Goal: Check status: Check status

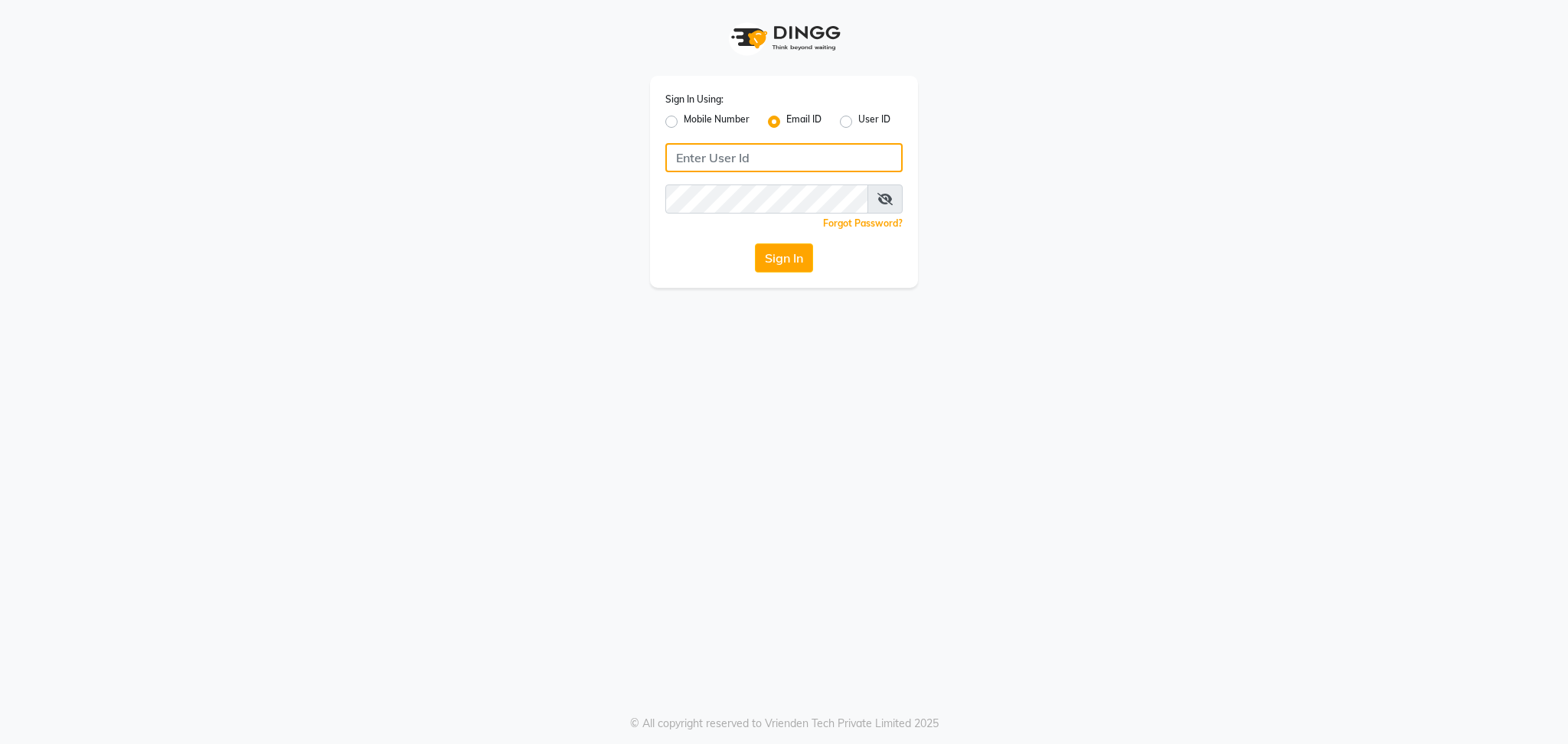
click at [749, 157] on input "Username" at bounding box center [784, 157] width 237 height 29
type input "[EMAIL_ADDRESS][DOMAIN_NAME]"
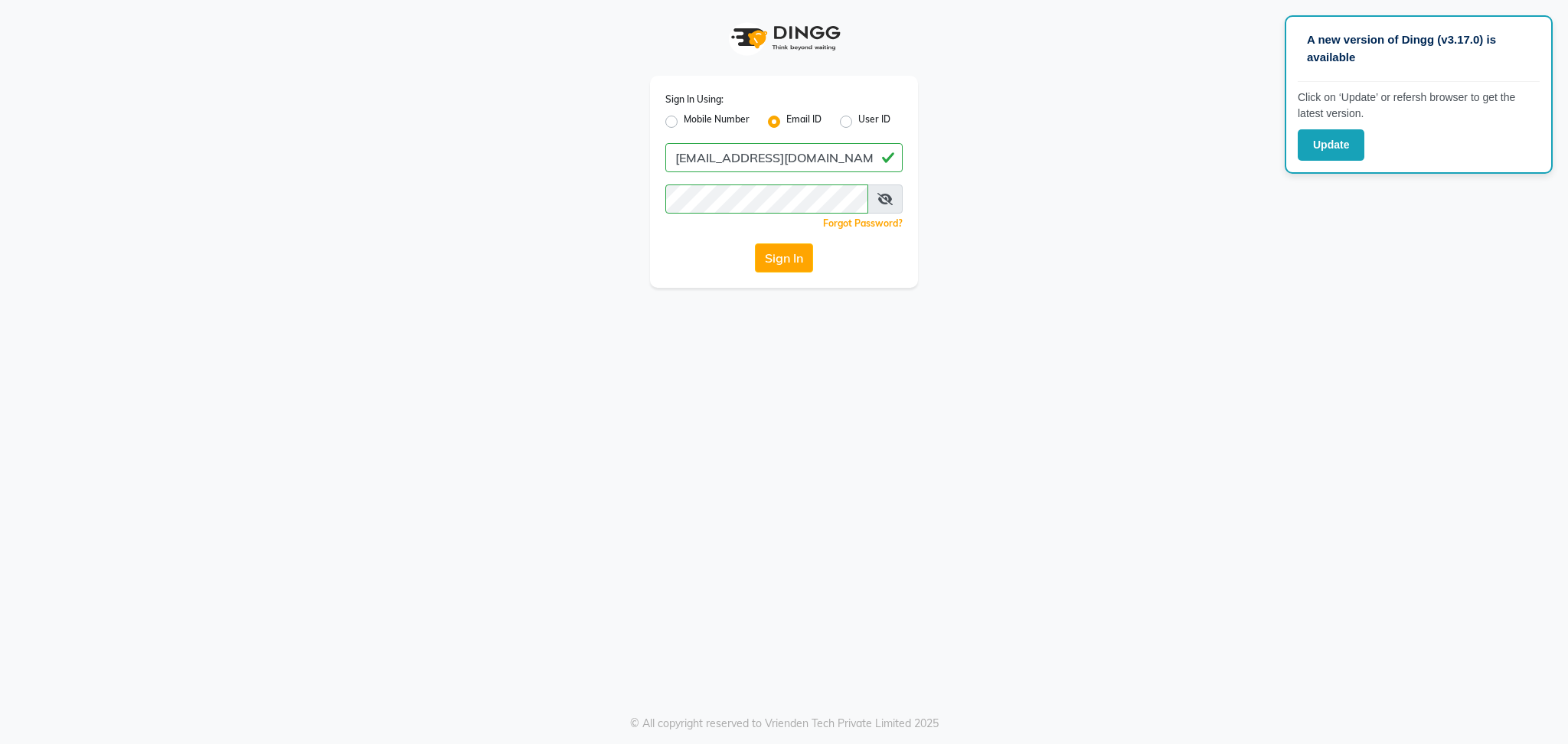
click at [889, 207] on span at bounding box center [885, 199] width 35 height 29
click at [886, 199] on icon at bounding box center [885, 199] width 15 height 12
click at [804, 254] on button "Sign In" at bounding box center [784, 258] width 58 height 29
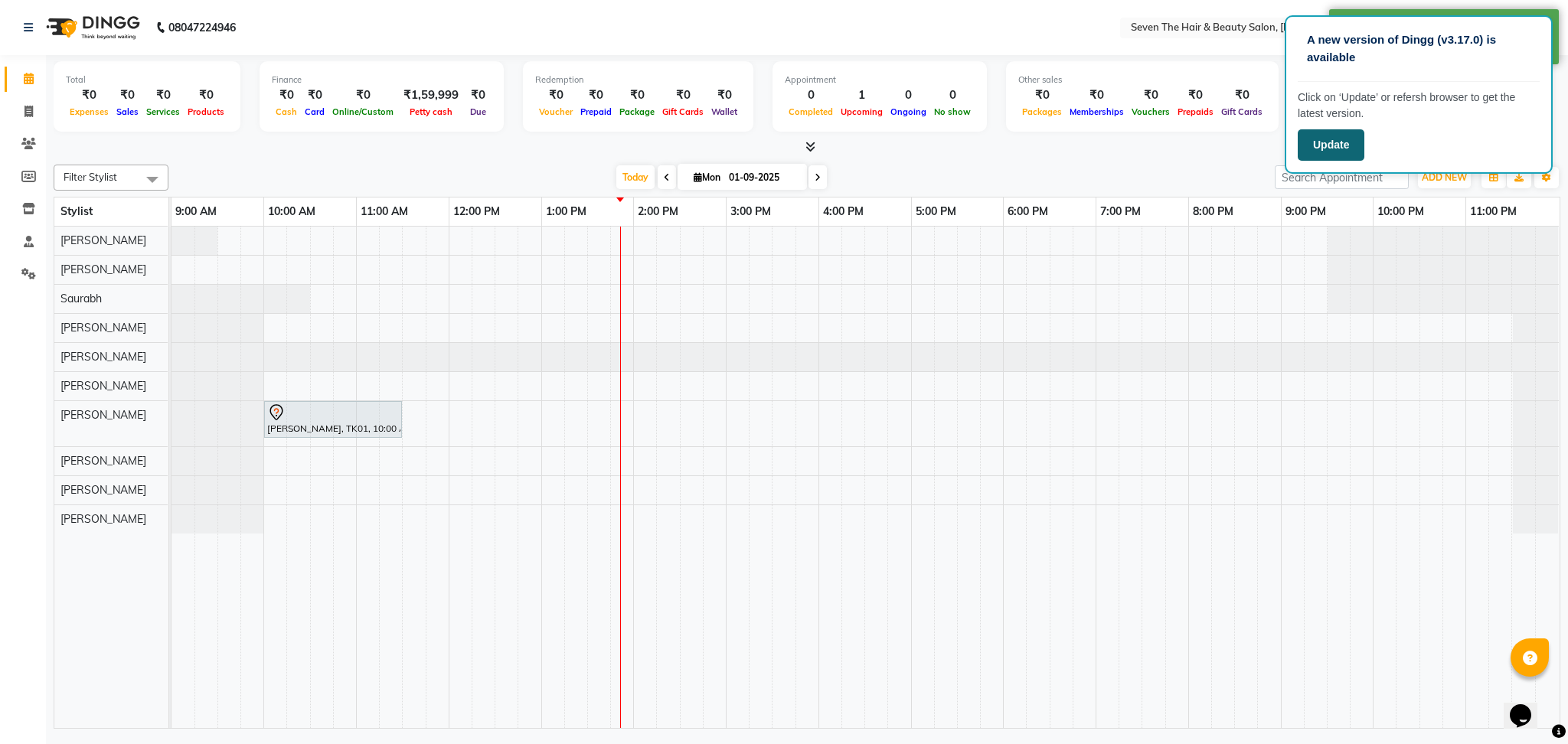
click at [1320, 140] on button "Update" at bounding box center [1331, 144] width 67 height 31
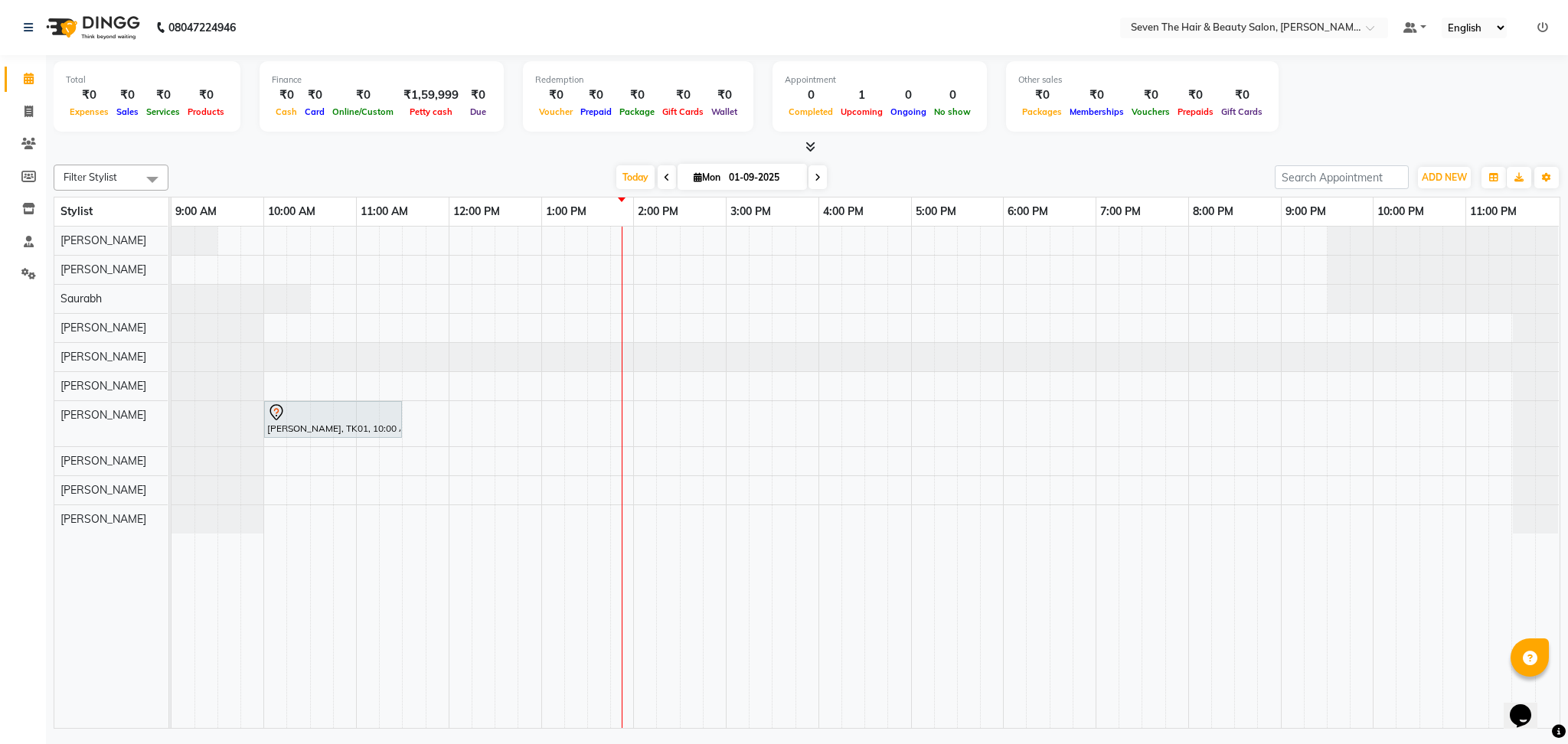
click at [879, 173] on div "[DATE] [DATE]" at bounding box center [721, 178] width 1091 height 23
click at [871, 172] on div "[DATE] [DATE]" at bounding box center [721, 178] width 1091 height 23
click at [901, 172] on div "[DATE] [DATE]" at bounding box center [721, 178] width 1091 height 23
click at [644, 173] on span "Today" at bounding box center [635, 177] width 38 height 23
click at [743, 173] on input "01-09-2025" at bounding box center [762, 178] width 77 height 23
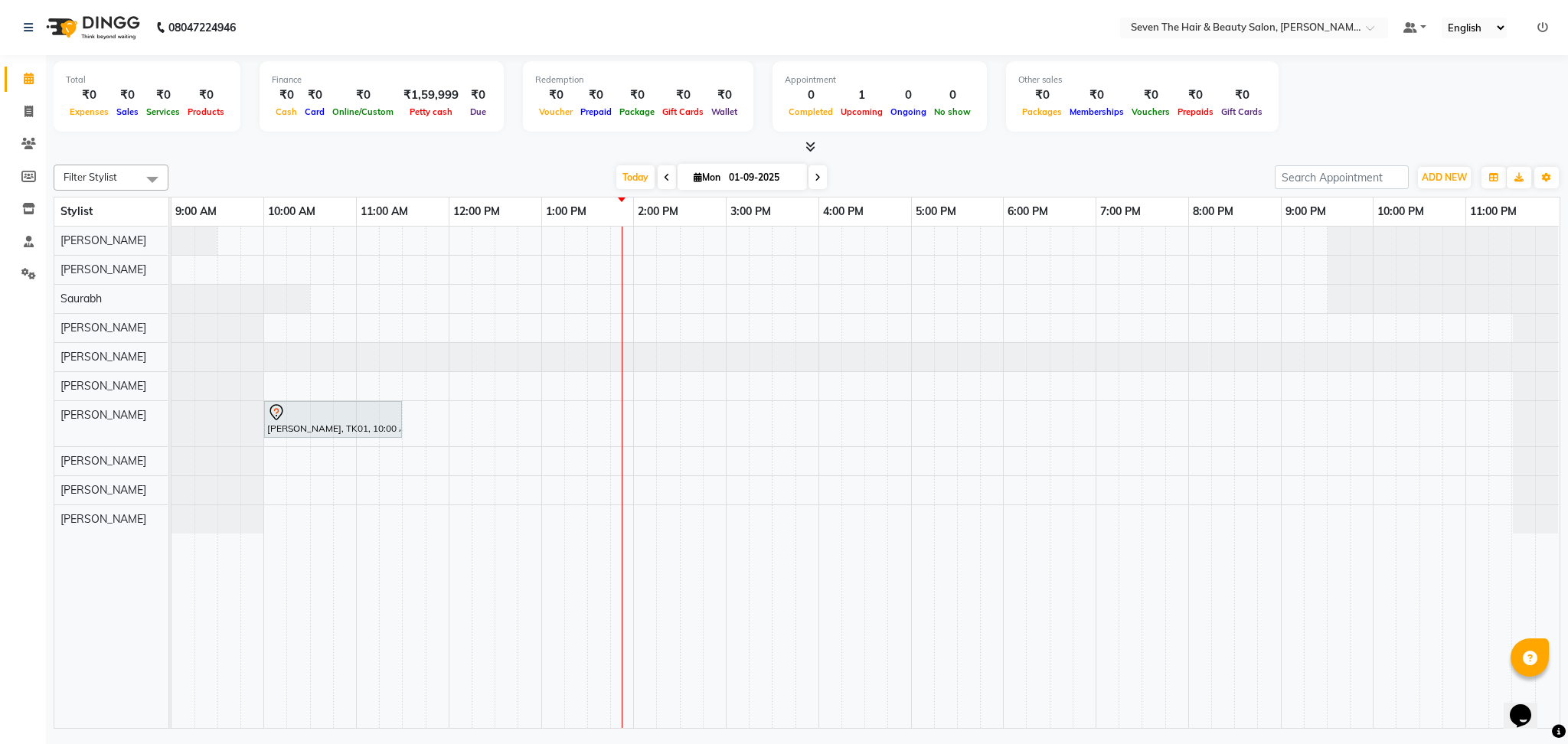
select select "9"
select select "2025"
click at [922, 158] on div "Filter Stylist Select All [PERSON_NAME] [PERSON_NAME] [PERSON_NAME] Saurabh [PE…" at bounding box center [807, 443] width 1507 height 571
click at [718, 173] on span "Mon" at bounding box center [707, 178] width 35 height 11
select select "9"
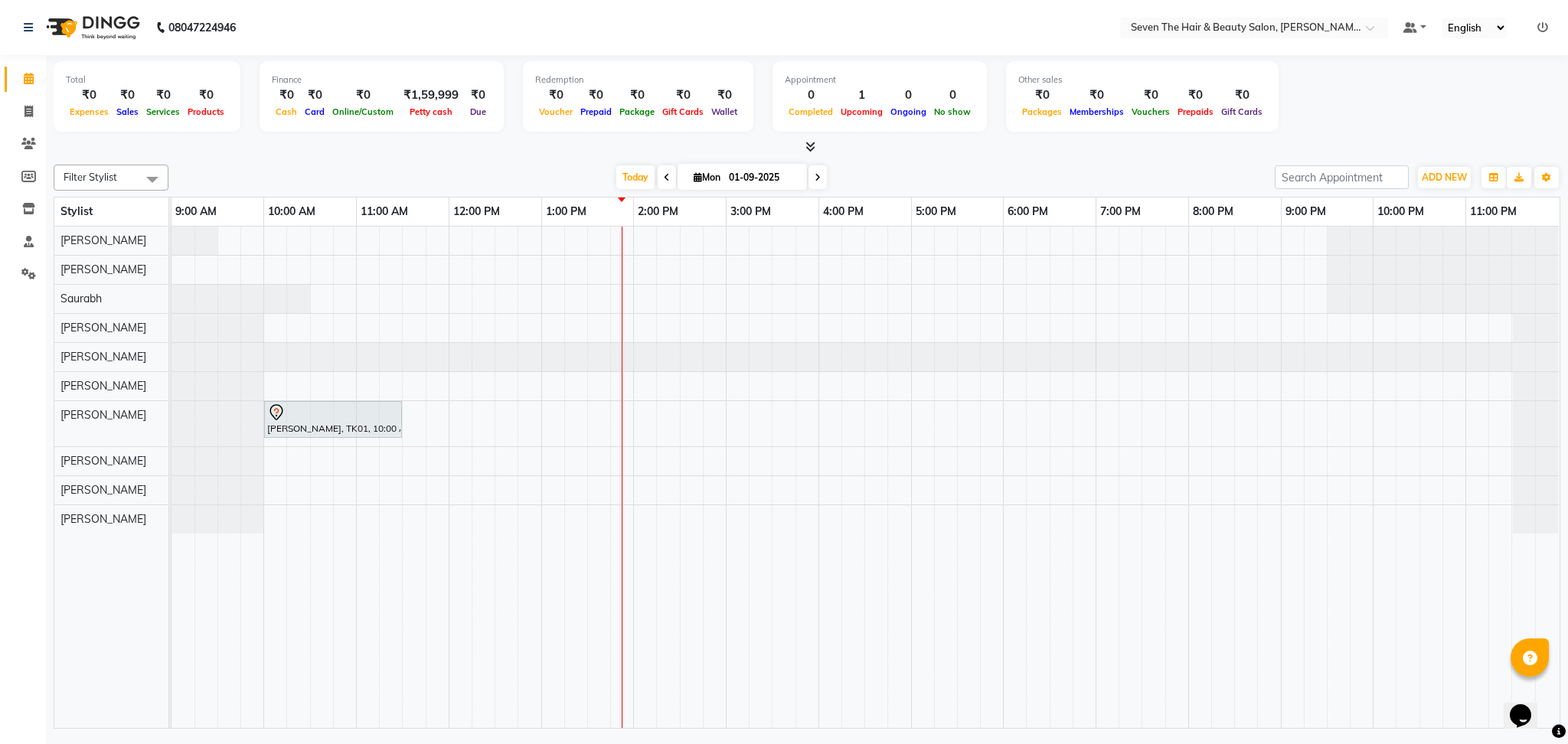
select select "2025"
click at [863, 171] on div "Today Mon 01-09-2025 Jan Feb Mar Apr May Jun Jul Aug Sep Oct Nov Dec 2015 2016 …" at bounding box center [721, 178] width 1091 height 23
click at [582, 137] on div "Total ₹0 Expenses ₹0 Sales ₹0 Services ₹0 Products Finance ₹0 Cash ₹0 Card ₹0 O…" at bounding box center [807, 105] width 1507 height 100
click at [900, 154] on div at bounding box center [807, 148] width 1507 height 16
click at [728, 169] on input "01-09-2025" at bounding box center [762, 178] width 77 height 23
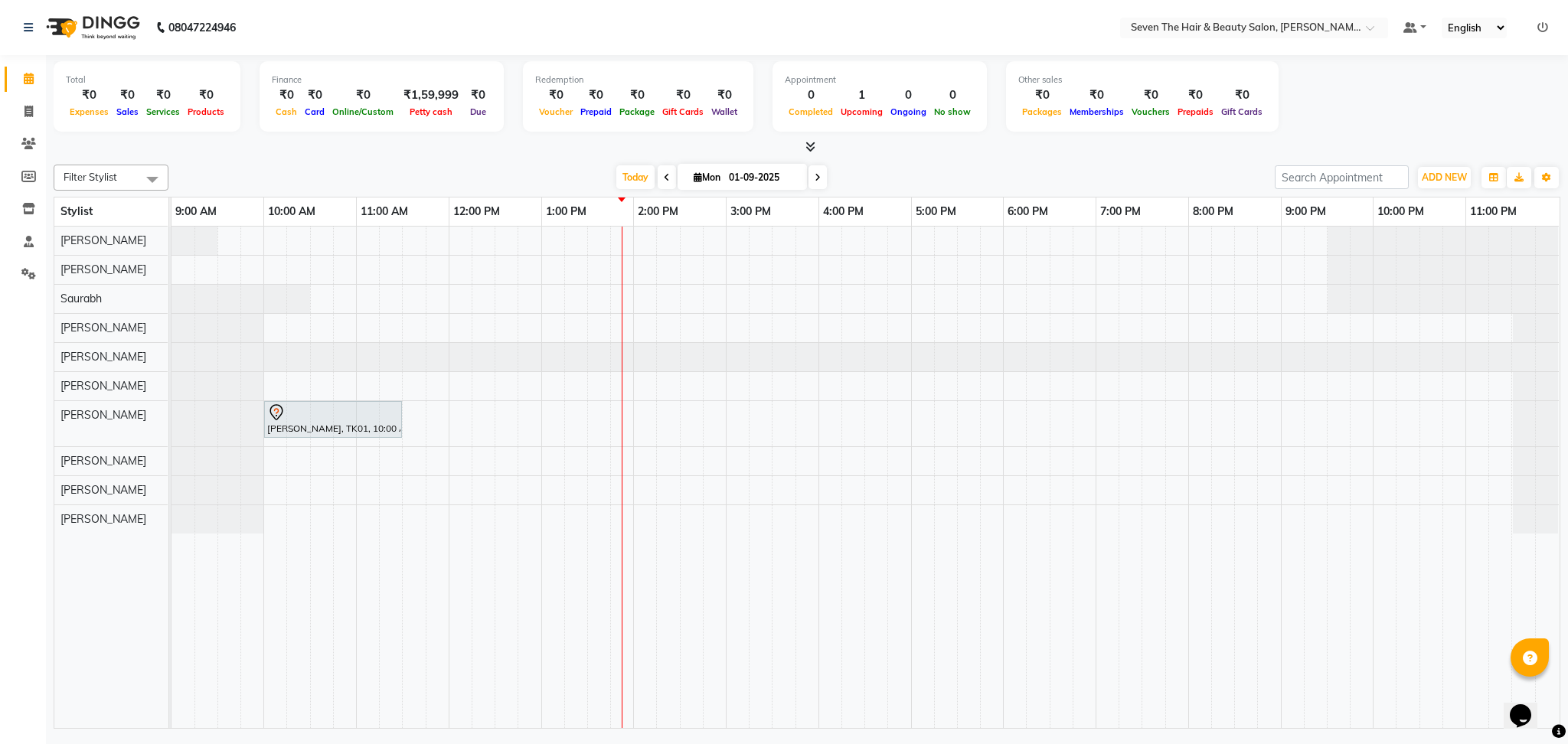
select select "9"
select select "2025"
click at [851, 173] on div "Today Mon 01-09-2025 Jan Feb Mar Apr May Jun Jul Aug Sep Oct Nov Dec 2015 2016 …" at bounding box center [721, 178] width 1091 height 23
click at [714, 173] on span "Mon" at bounding box center [707, 178] width 35 height 11
select select "9"
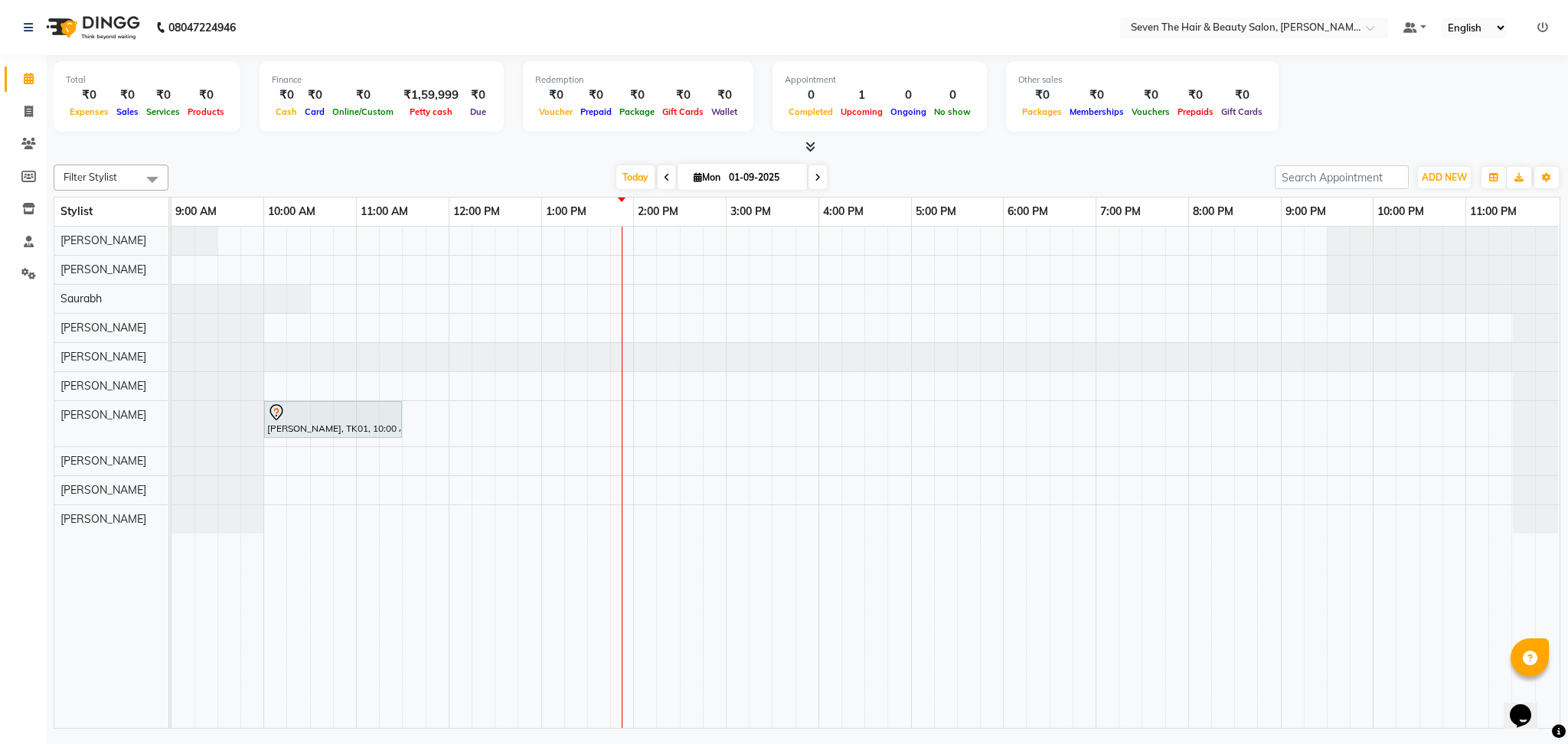
select select "2025"
click at [875, 167] on div "Today Mon 01-09-2025 Jan Feb Mar Apr May Jun Jul Aug Sep Oct Nov Dec 2015 2016 …" at bounding box center [721, 178] width 1091 height 23
